Goal: Task Accomplishment & Management: Complete application form

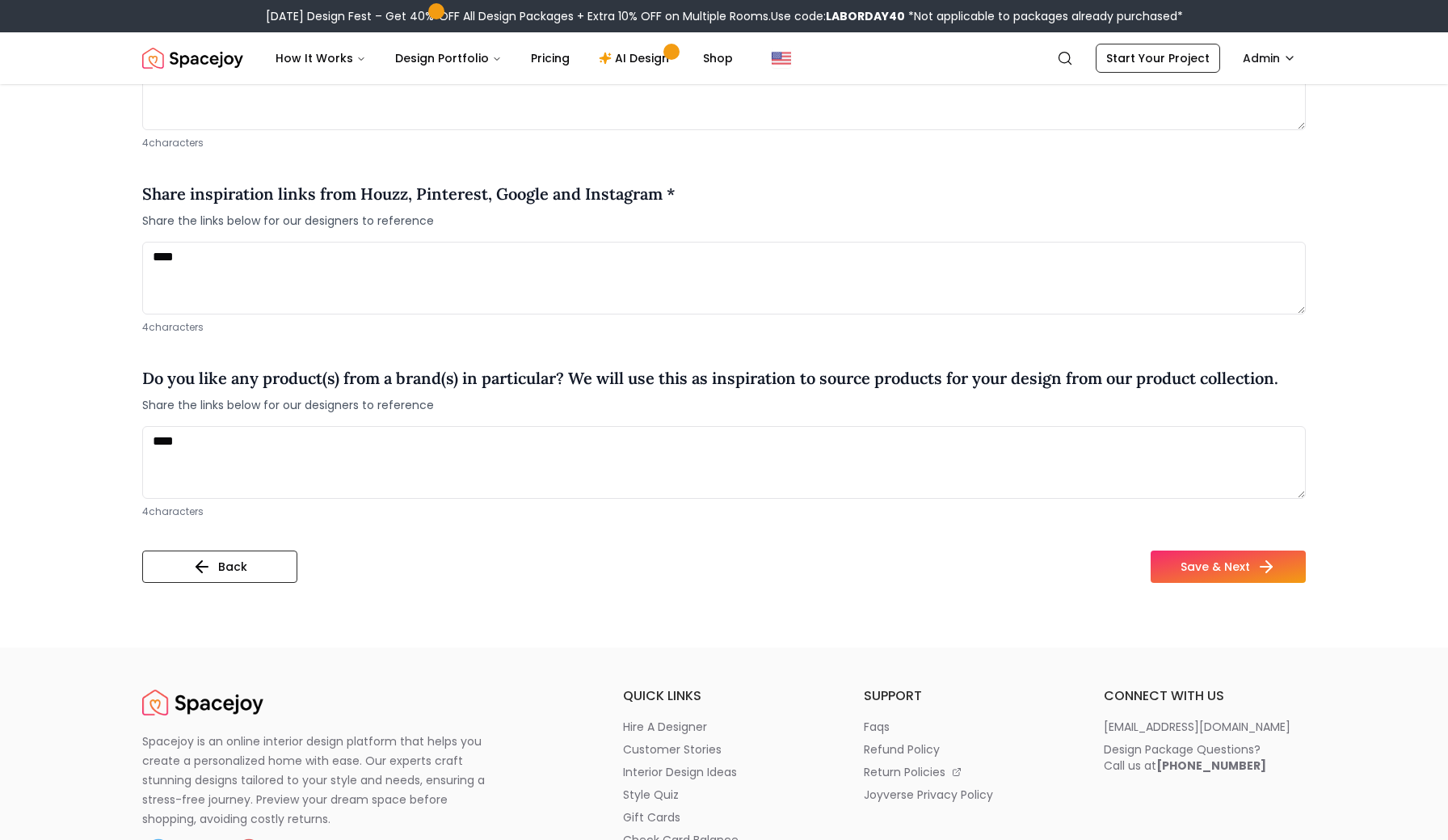
scroll to position [1264, 0]
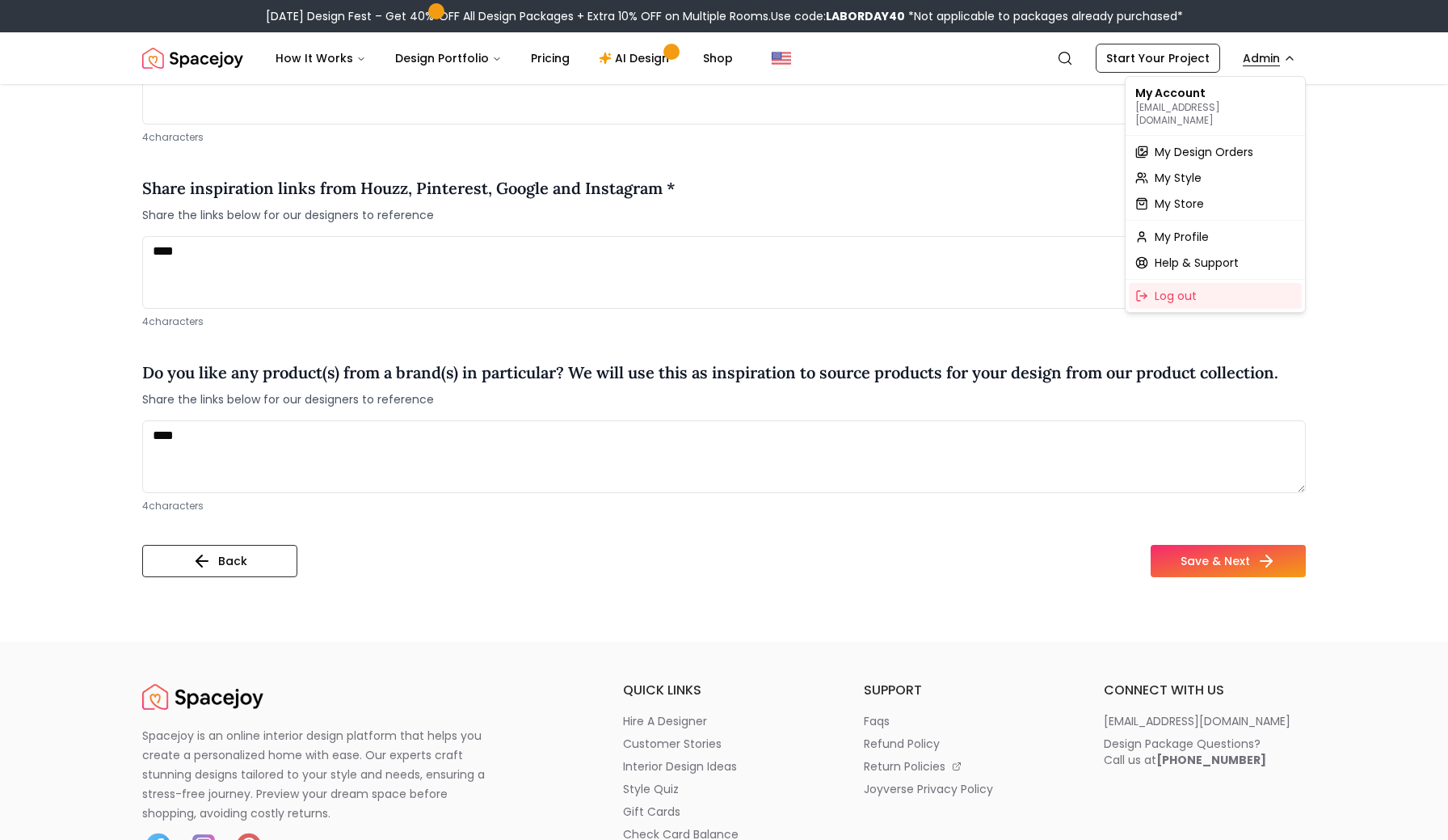
click at [1280, 46] on html "Labor Day Design Fest – Get 40% OFF All Design Packages + Extra 10% OFF on Mult…" at bounding box center [724, 268] width 1448 height 3064
click at [1200, 144] on span "My Design Orders" at bounding box center [1204, 152] width 98 height 16
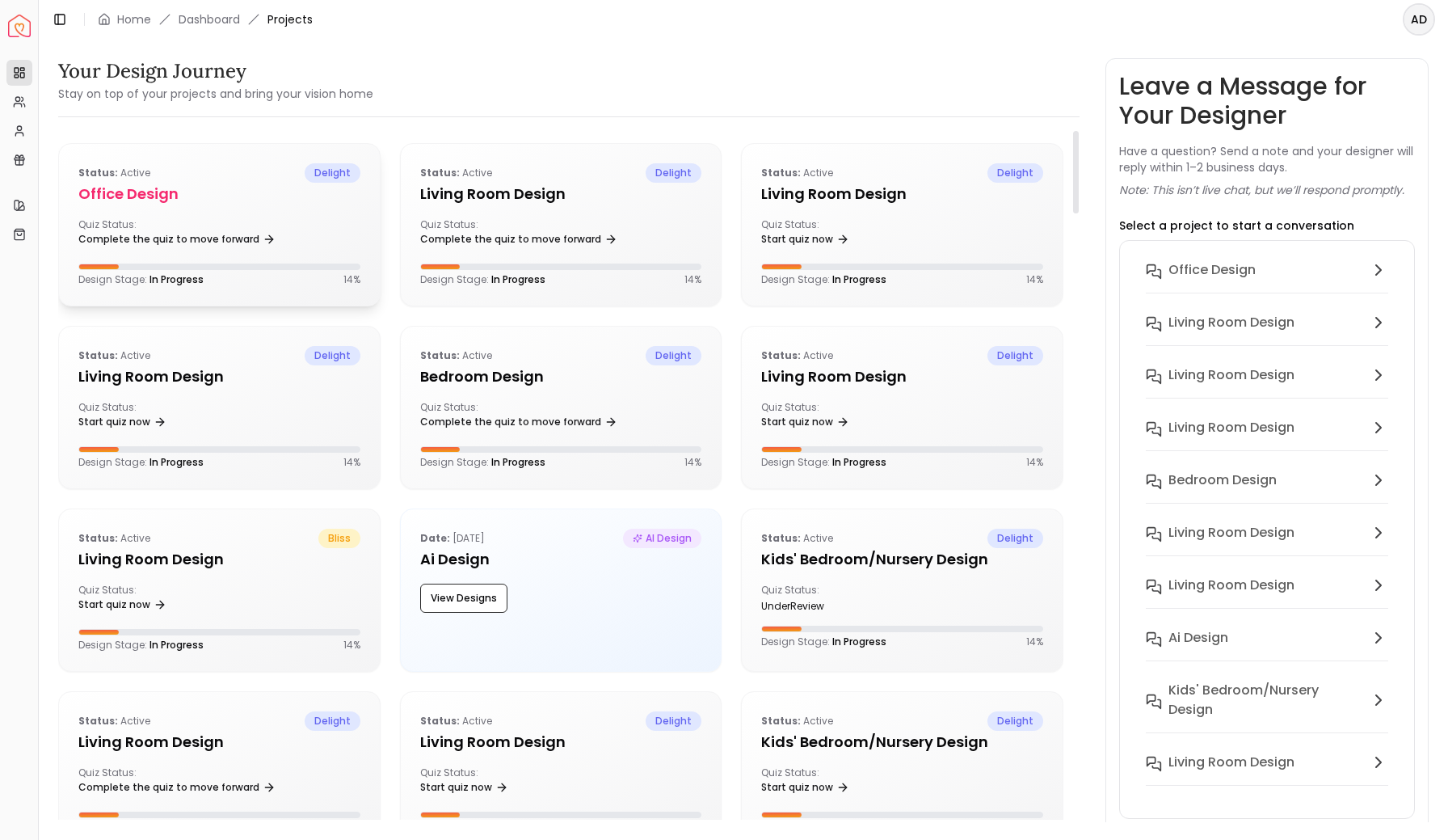
click at [290, 217] on div "Status: active delight Office design Quiz Status: Complete the quiz to move for…" at bounding box center [219, 225] width 321 height 162
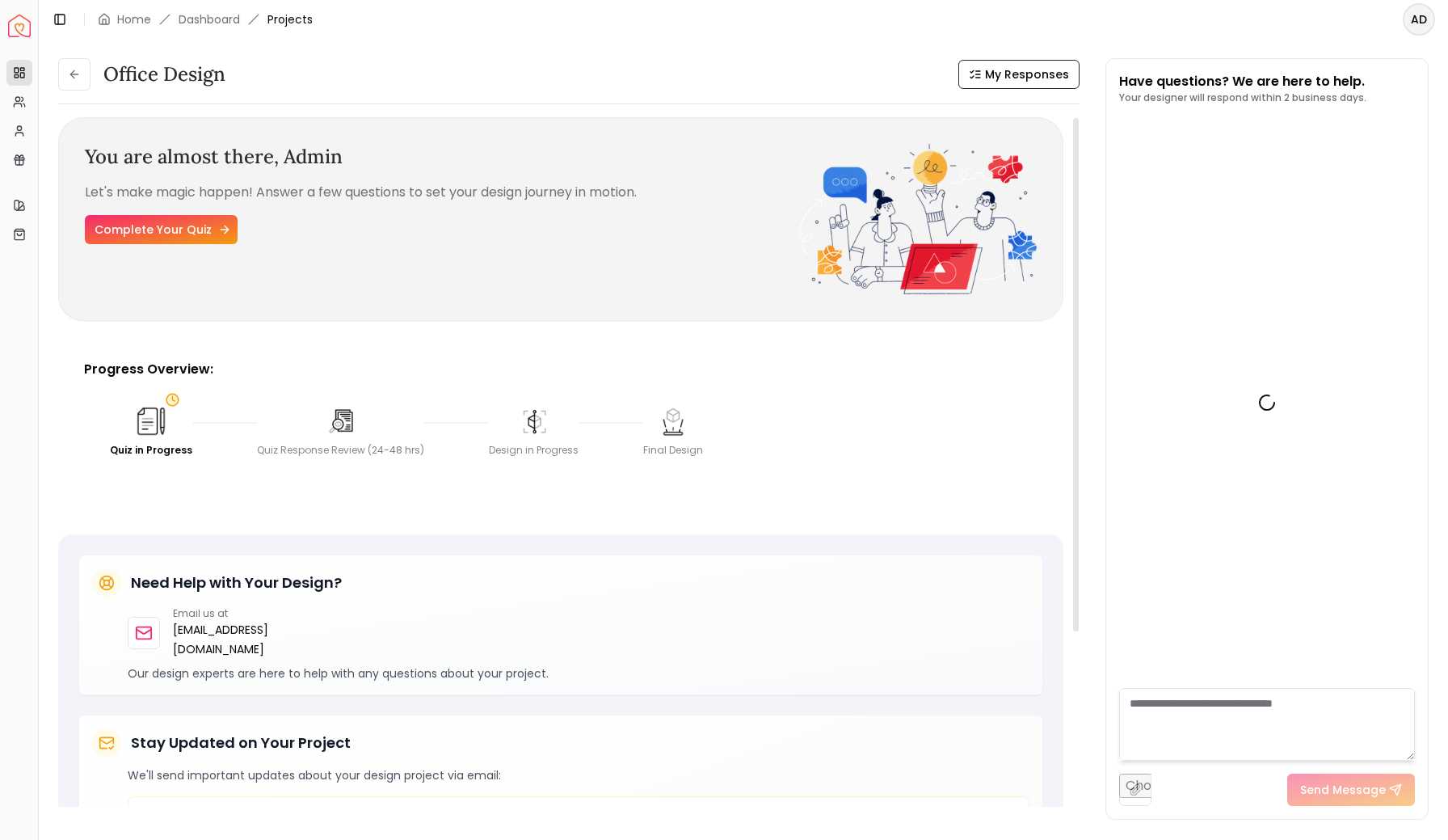
click at [195, 228] on link "Complete Your Quiz" at bounding box center [162, 229] width 153 height 29
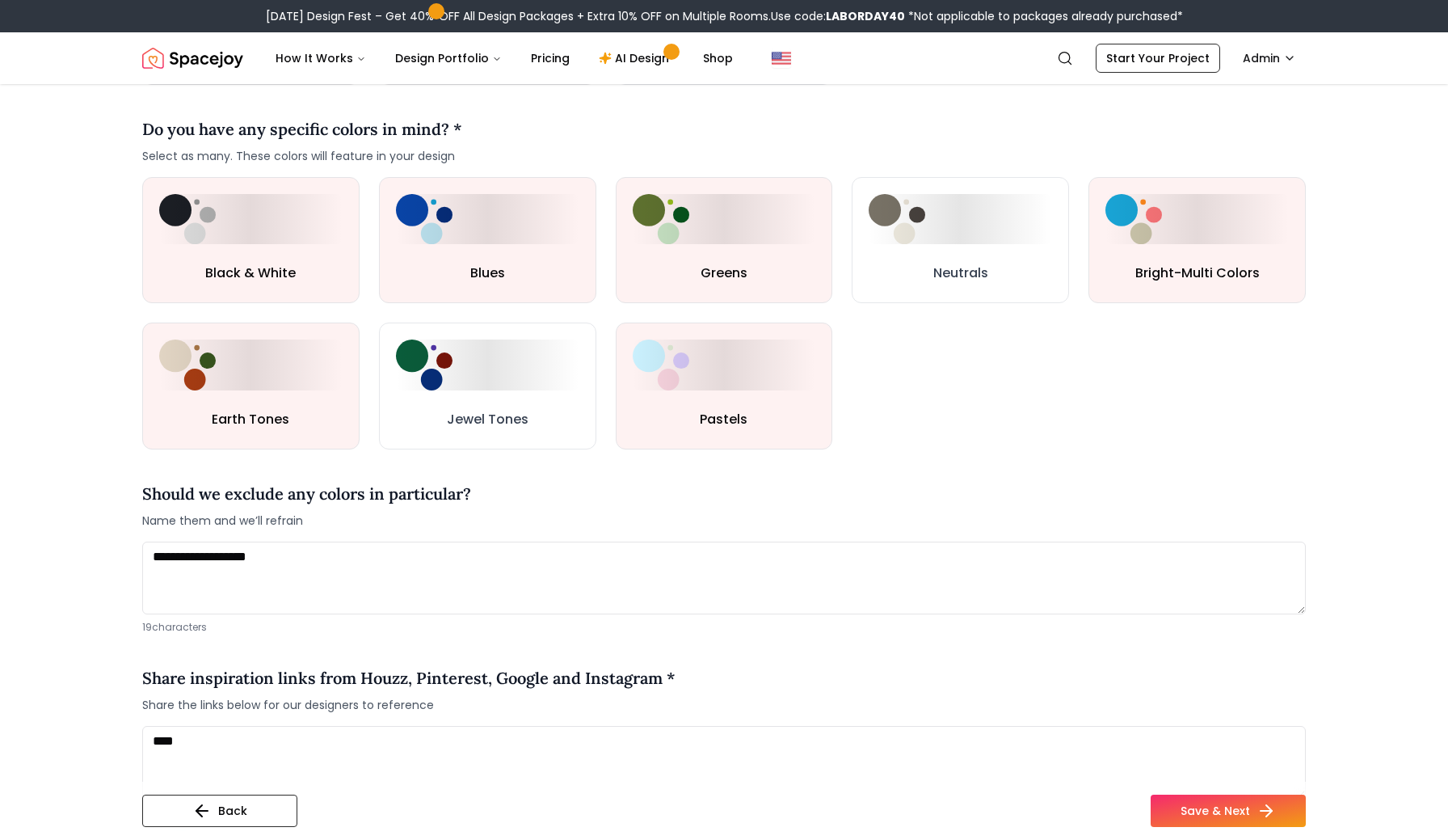
scroll to position [768, 0]
